Goal: Task Accomplishment & Management: Use online tool/utility

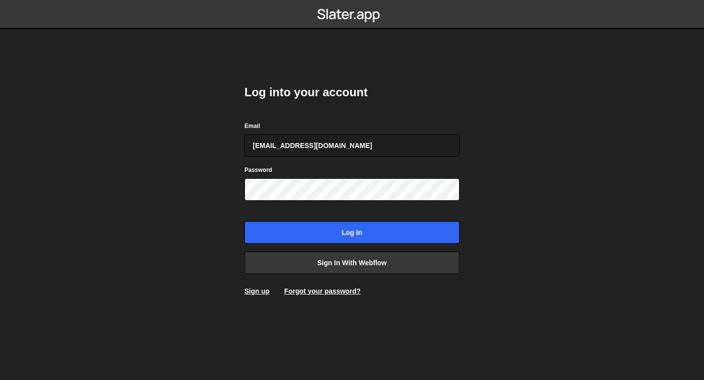
type input "[EMAIL_ADDRESS][DOMAIN_NAME]"
click at [244, 221] on input "Log in" at bounding box center [351, 232] width 215 height 22
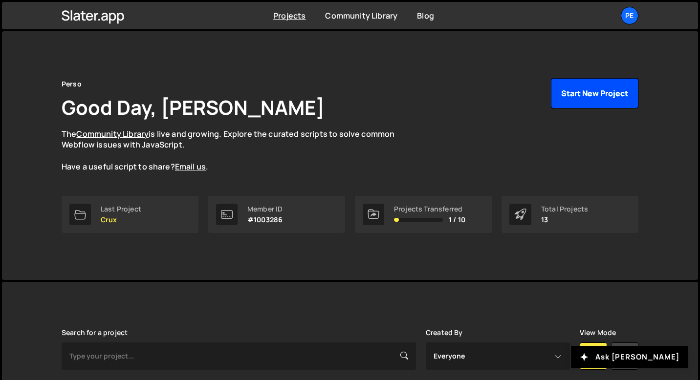
click at [580, 90] on button "Start New Project" at bounding box center [594, 93] width 87 height 30
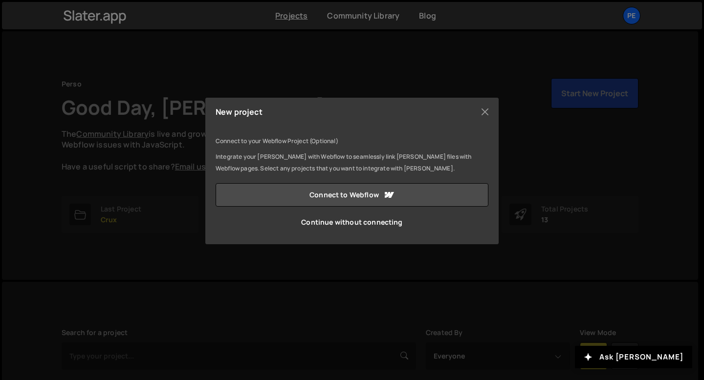
click at [340, 227] on link "Continue without connecting" at bounding box center [352, 222] width 273 height 23
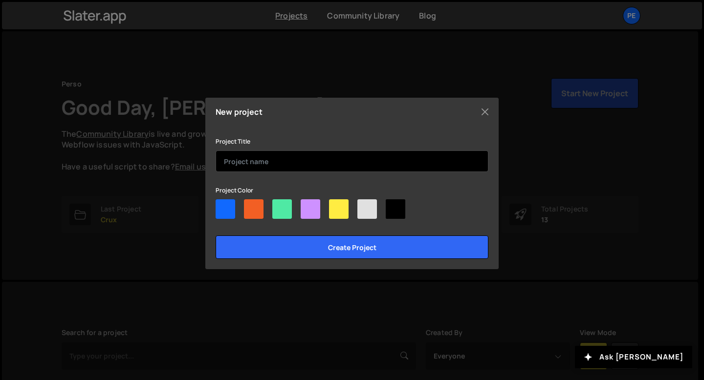
click at [250, 160] on input "text" at bounding box center [352, 162] width 273 height 22
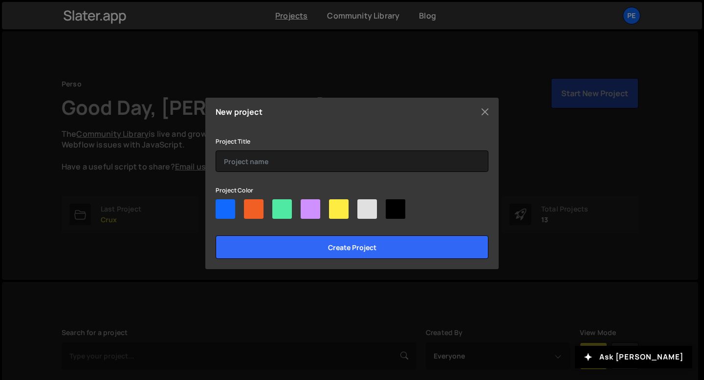
click at [246, 206] on div at bounding box center [254, 209] width 20 height 20
click at [246, 206] on input"] "radio" at bounding box center [247, 202] width 6 height 6
radio input"] "true"
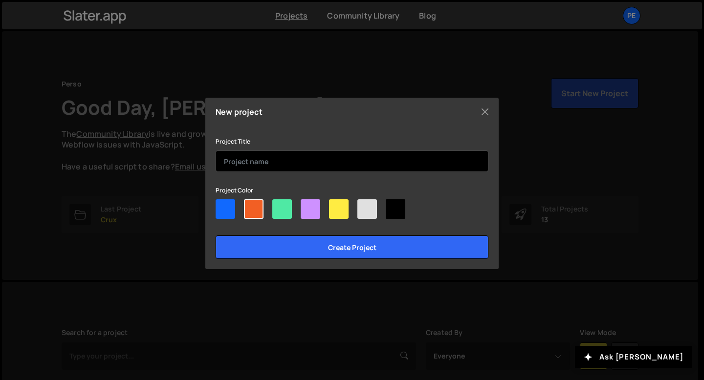
click at [264, 163] on input "text" at bounding box center [352, 162] width 273 height 22
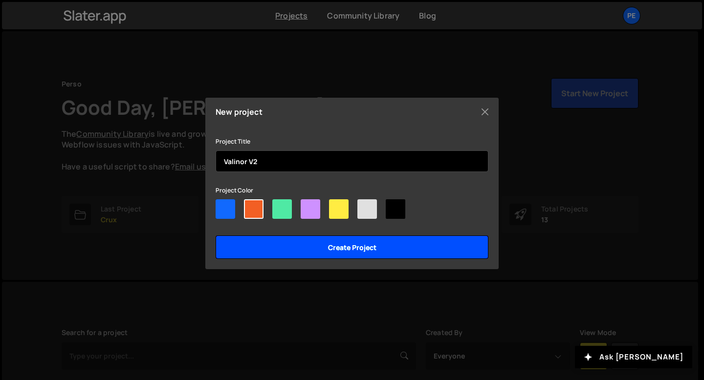
type input "Valinor V2"
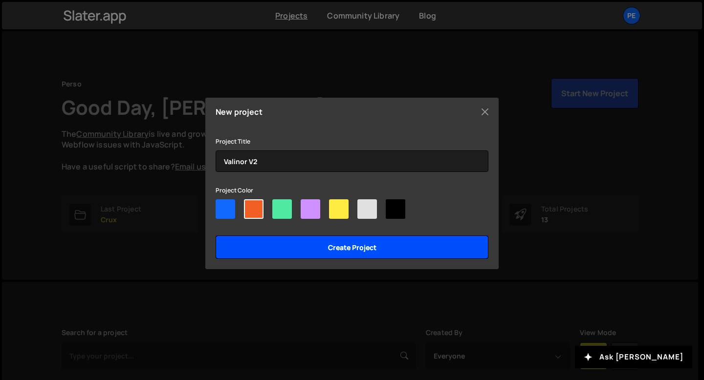
click at [279, 254] on input "Create project" at bounding box center [352, 247] width 273 height 23
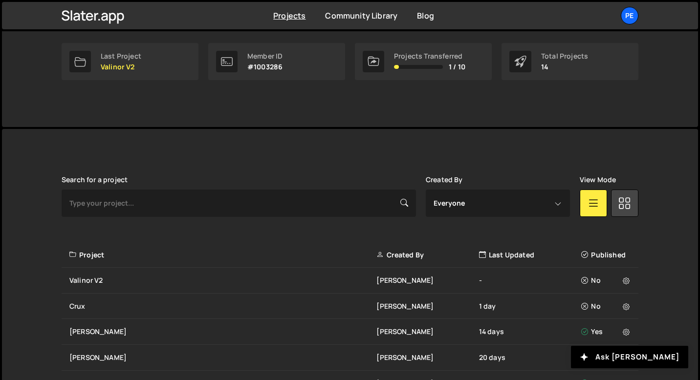
scroll to position [308, 0]
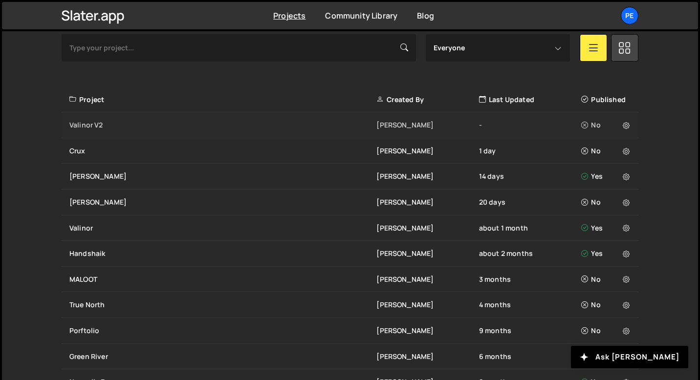
click at [100, 125] on div "Valinor V2" at bounding box center [222, 125] width 307 height 10
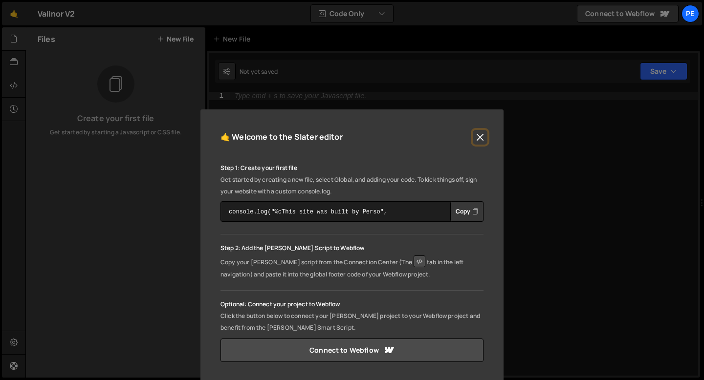
click at [478, 137] on button "Close" at bounding box center [480, 137] width 15 height 15
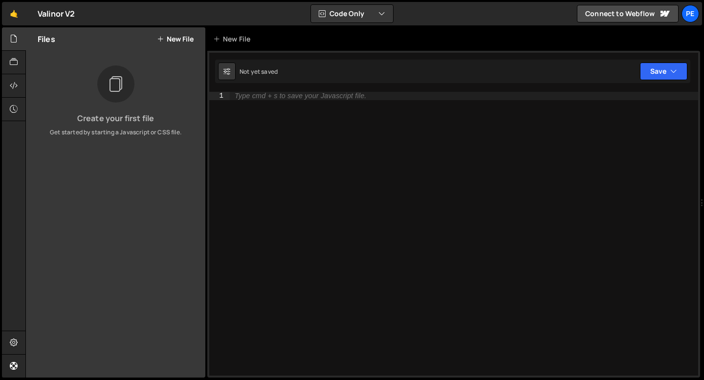
click at [178, 37] on button "New File" at bounding box center [175, 39] width 37 height 8
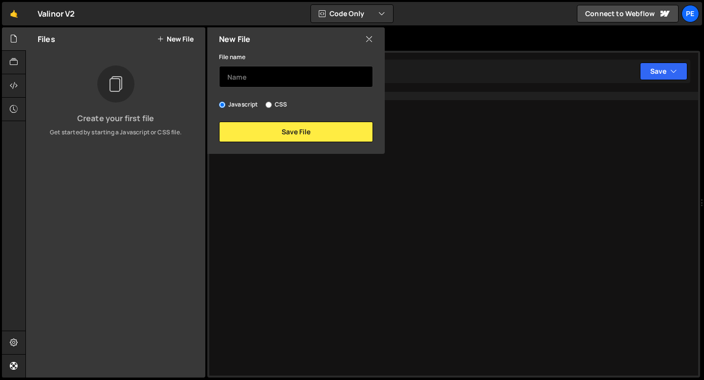
click at [253, 76] on input "text" at bounding box center [296, 77] width 154 height 22
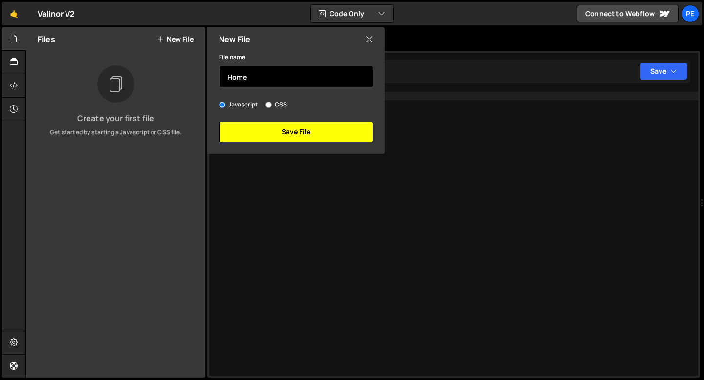
type input "Home"
click at [263, 135] on button "Save File" at bounding box center [296, 132] width 154 height 21
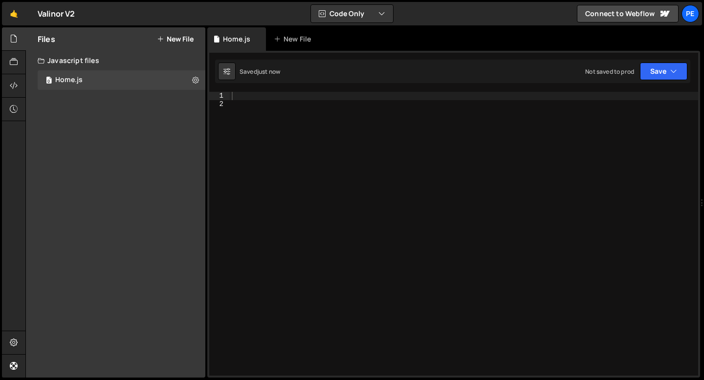
click at [182, 40] on button "New File" at bounding box center [175, 39] width 37 height 8
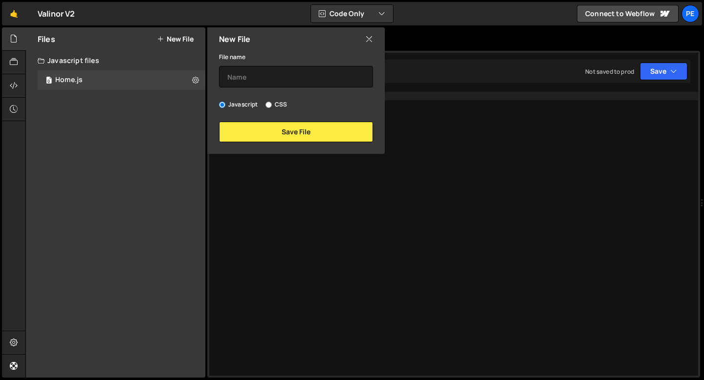
click at [273, 106] on label "CSS" at bounding box center [276, 105] width 22 height 10
click at [272, 106] on input "CSS" at bounding box center [268, 105] width 6 height 6
radio input "true"
click at [250, 73] on input "text" at bounding box center [296, 77] width 154 height 22
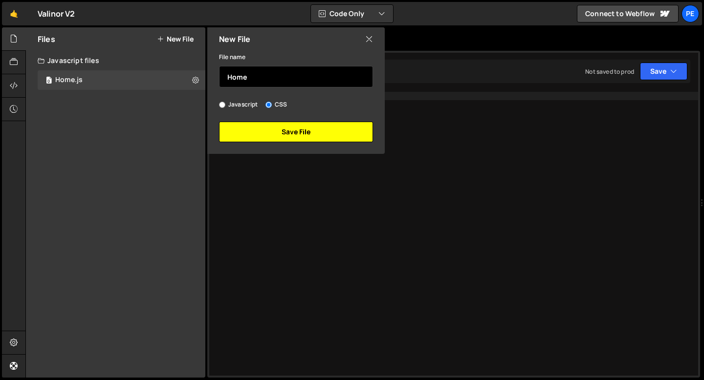
type input "Home"
click at [274, 127] on button "Save File" at bounding box center [296, 132] width 154 height 21
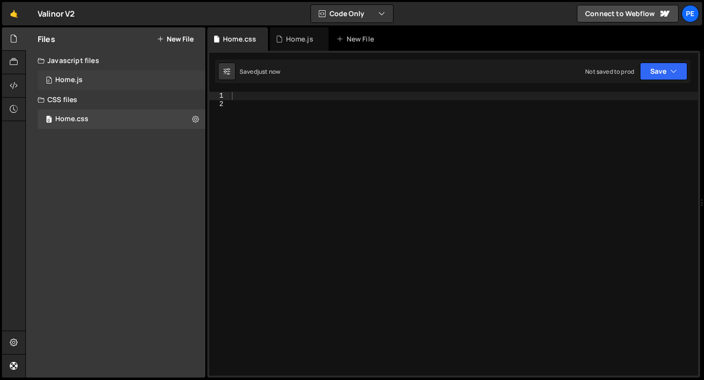
click at [98, 85] on div "0 Home.js 0" at bounding box center [122, 80] width 168 height 20
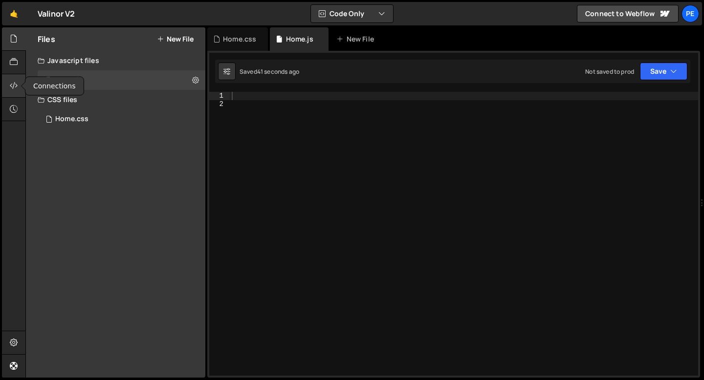
click at [10, 85] on icon at bounding box center [14, 85] width 8 height 11
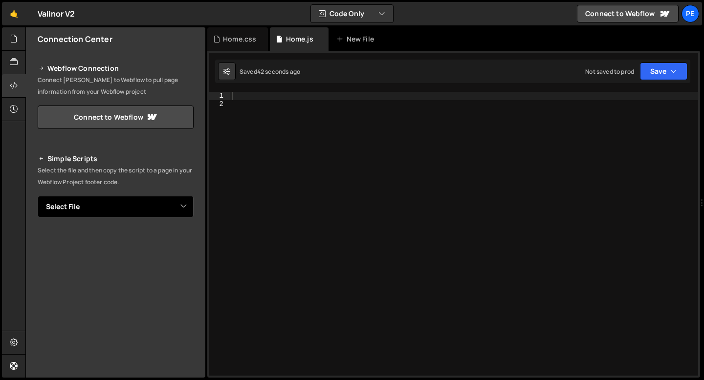
click at [141, 204] on select "Select File Home.js Home.css" at bounding box center [116, 207] width 156 height 22
click at [38, 196] on select "Select File Home.js Home.css" at bounding box center [116, 207] width 156 height 22
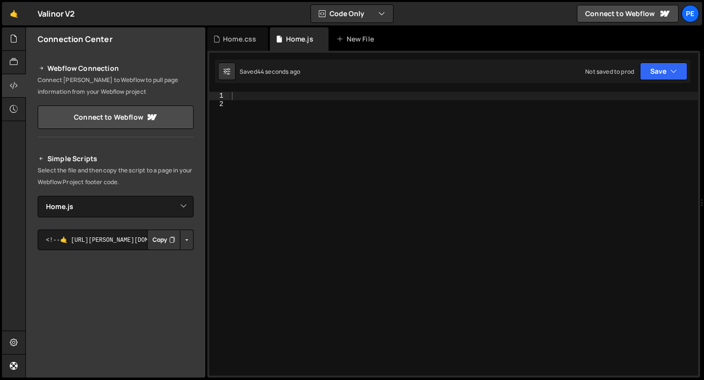
click at [168, 245] on button "Copy" at bounding box center [163, 240] width 33 height 21
click at [232, 40] on div "Home.css" at bounding box center [239, 39] width 33 height 10
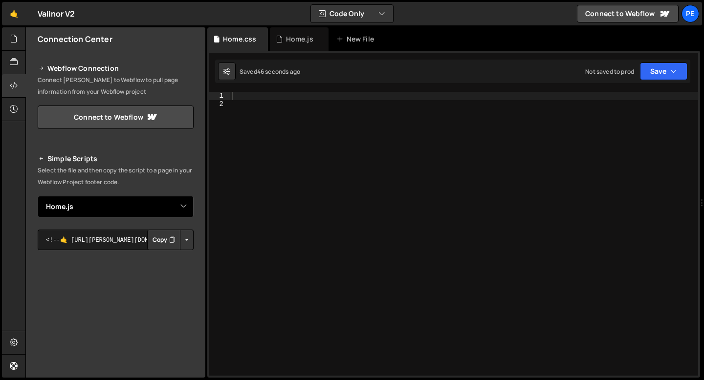
click at [150, 209] on select "Select File Home.js Home.css" at bounding box center [116, 207] width 156 height 22
select select "48036"
click at [38, 196] on select "Select File Home.js Home.css" at bounding box center [116, 207] width 156 height 22
click at [152, 240] on button "Copy" at bounding box center [163, 240] width 33 height 21
click at [283, 104] on div at bounding box center [464, 242] width 468 height 300
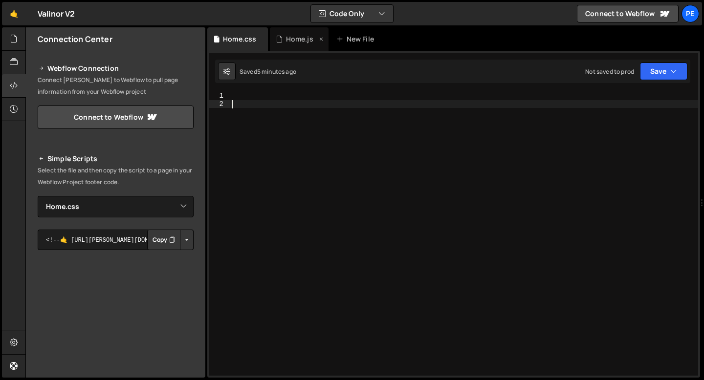
click at [298, 31] on div "Home.js" at bounding box center [299, 38] width 59 height 23
click at [289, 89] on div "1 Type cmd + s to save your Javascript file. הההההההההההההההההההההההההההההההההה…" at bounding box center [453, 214] width 493 height 327
click at [287, 96] on div at bounding box center [464, 242] width 468 height 300
paste textarea "});"
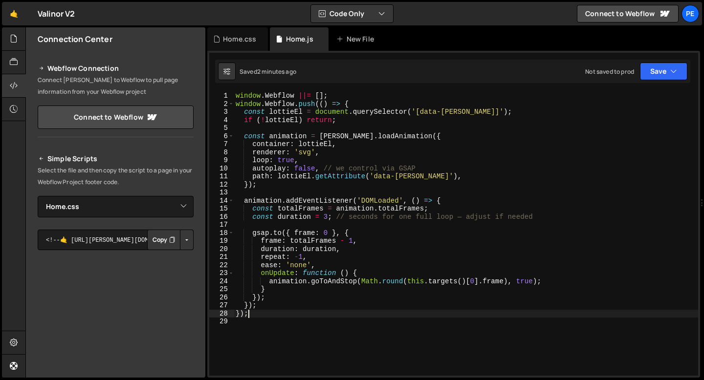
type textarea "});"
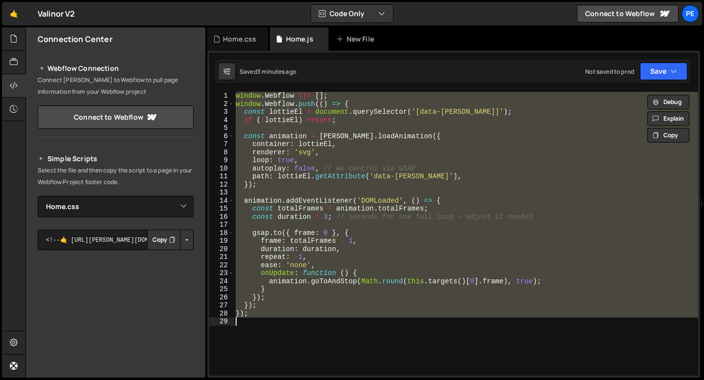
paste textarea
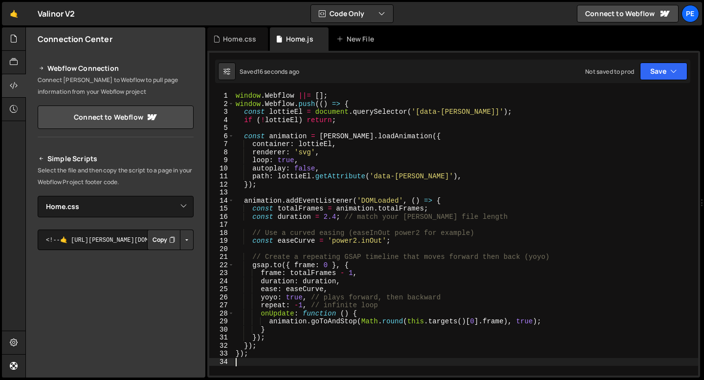
click at [336, 216] on div "window . Webflow ||= [ ] ; window . Webflow . push (( ) => { const lottieEl = d…" at bounding box center [466, 242] width 464 height 300
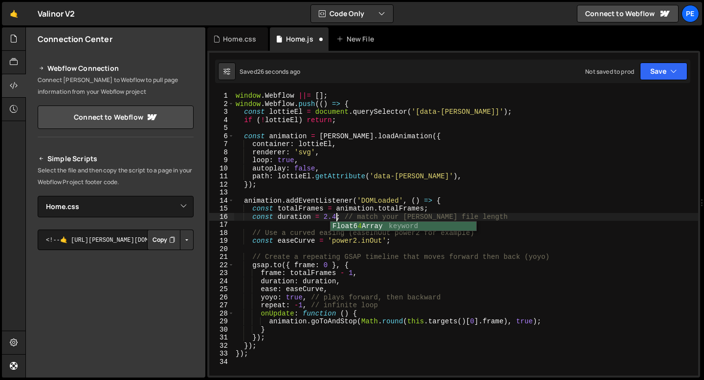
scroll to position [0, 7]
type textarea "const duration = 2.4; // match your Lottie file length"
